Goal: Task Accomplishment & Management: Use online tool/utility

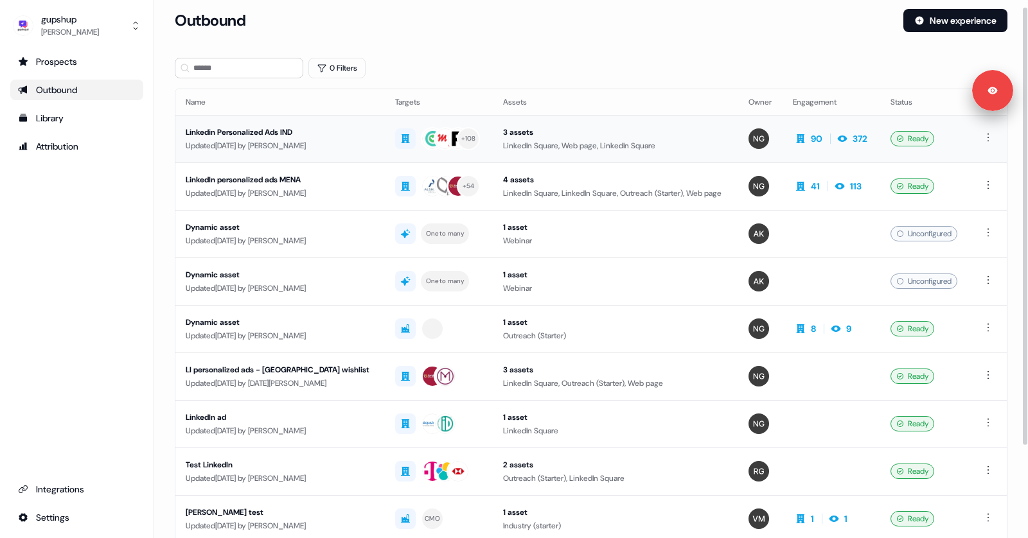
scroll to position [10, 0]
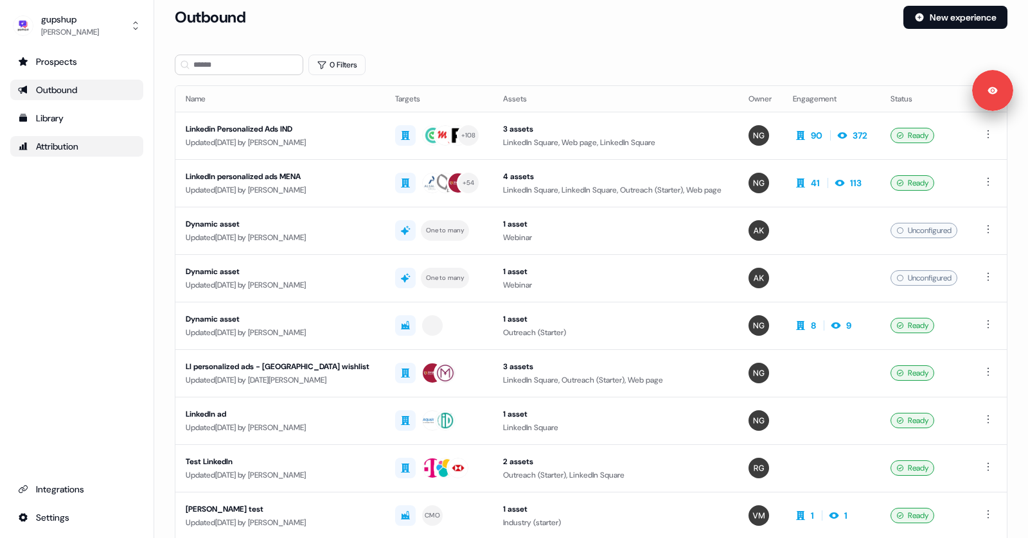
click at [71, 140] on div "Attribution" at bounding box center [77, 146] width 118 height 13
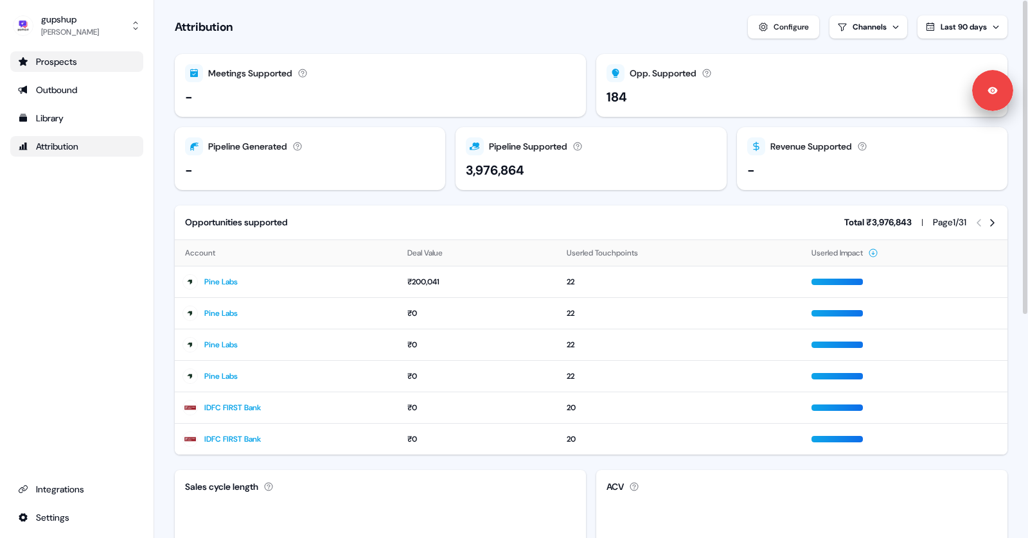
click at [106, 66] on div "Prospects" at bounding box center [77, 61] width 118 height 13
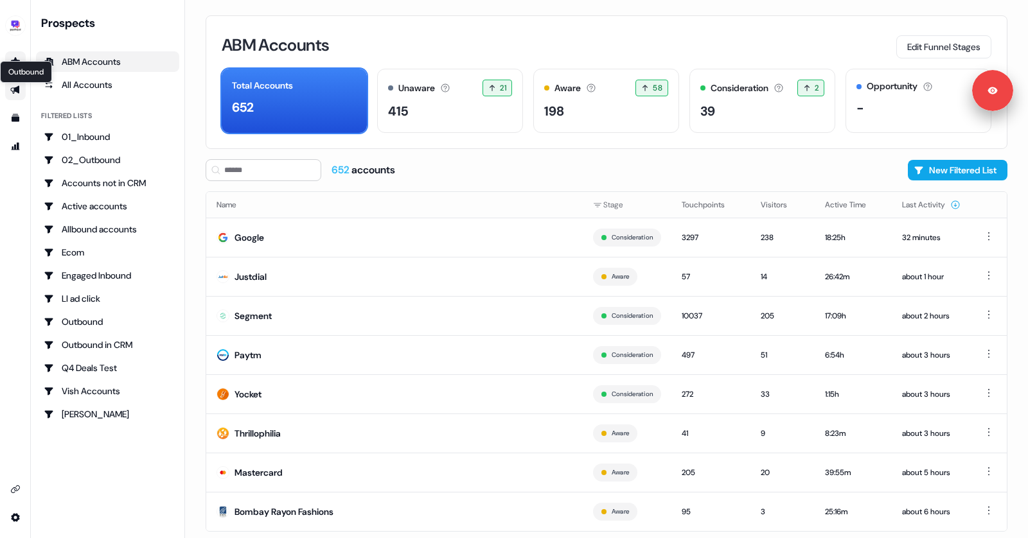
click at [17, 87] on icon "Go to outbound experience" at bounding box center [14, 90] width 9 height 8
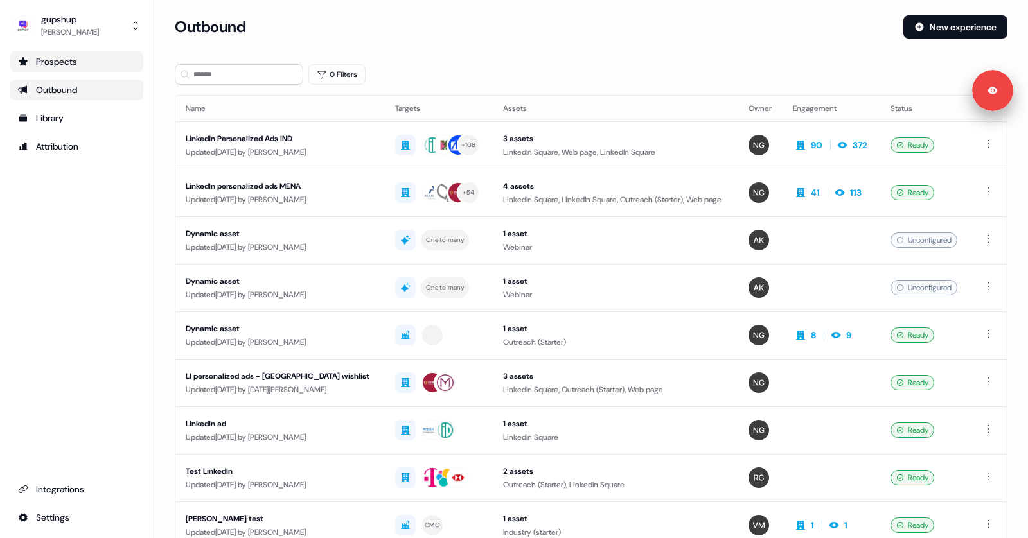
click at [71, 57] on div "Prospects" at bounding box center [77, 61] width 118 height 13
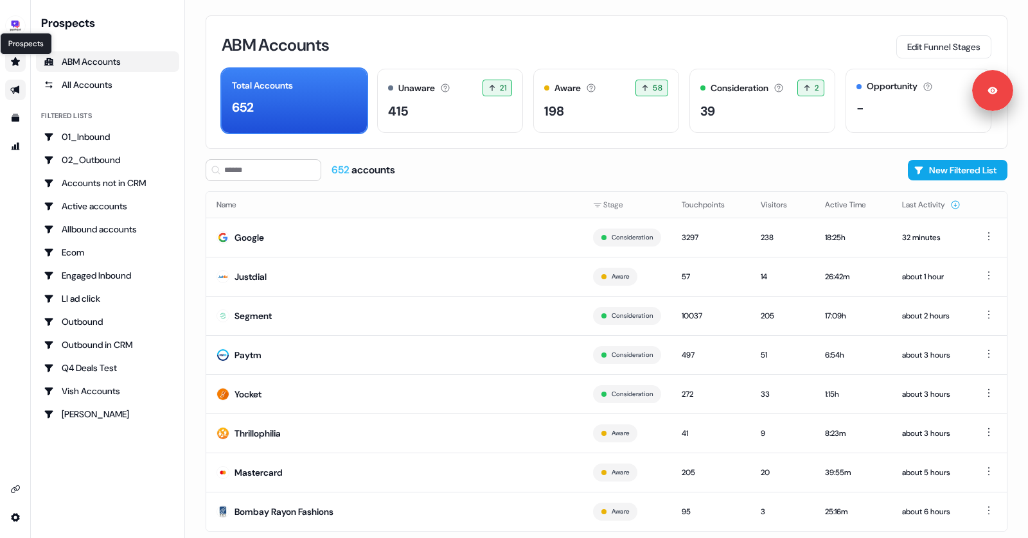
click at [19, 66] on icon "Go to prospects" at bounding box center [15, 62] width 10 height 10
click at [18, 94] on icon "Go to outbound experience" at bounding box center [15, 90] width 10 height 10
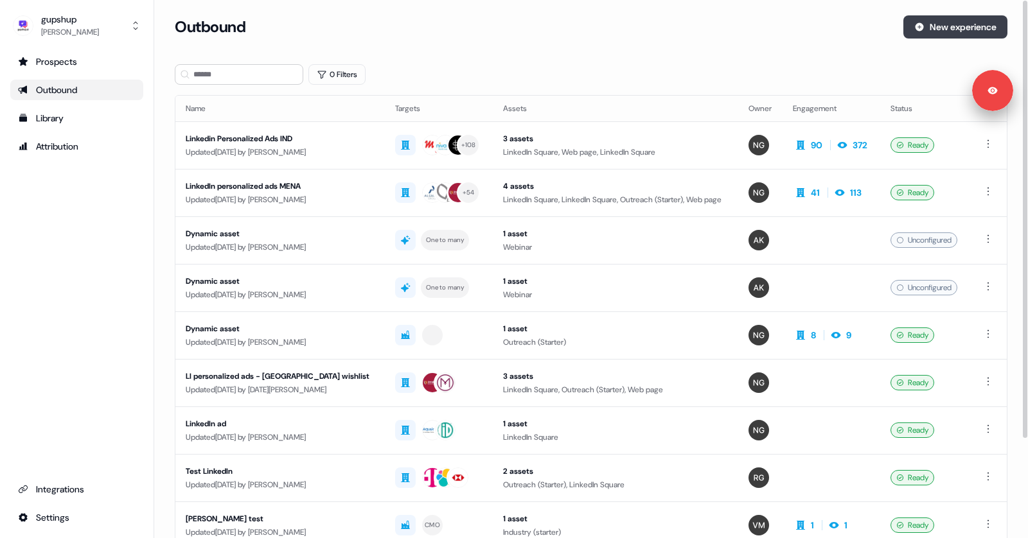
click at [925, 27] on button "New experience" at bounding box center [955, 26] width 104 height 23
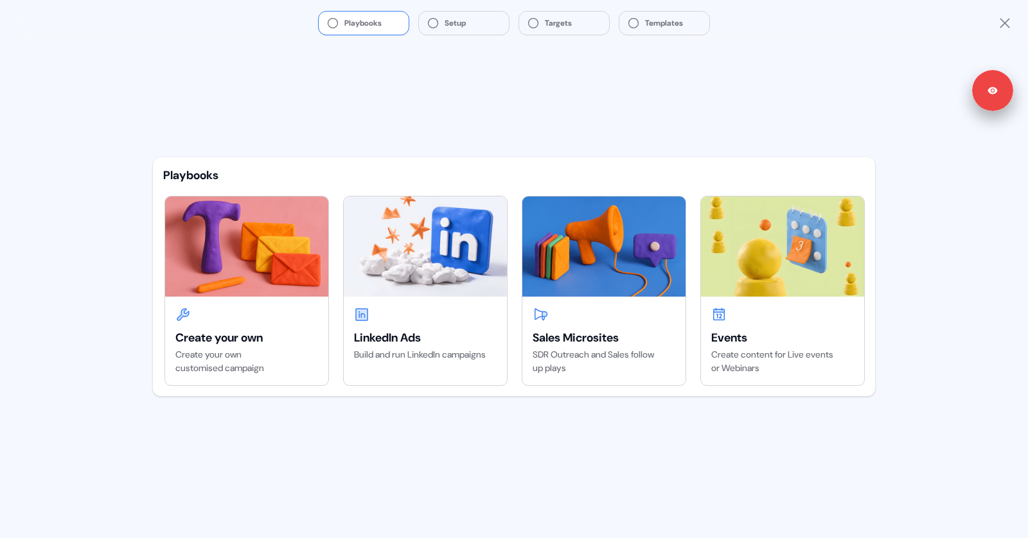
click at [1007, 22] on icon "Close" at bounding box center [1004, 22] width 15 height 15
